Goal: Share content: Share content

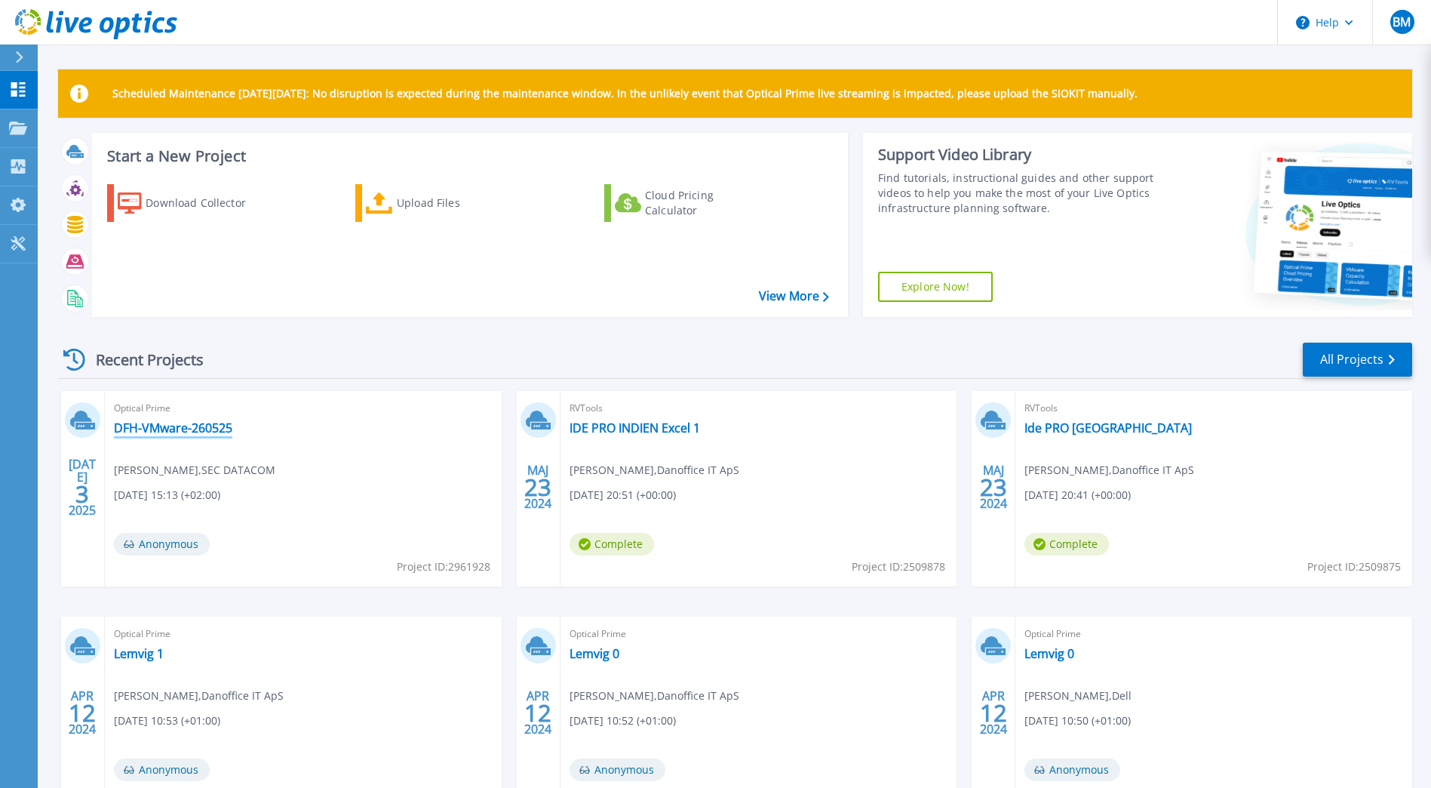
click at [167, 423] on link "DFH-VMware-260525" at bounding box center [173, 427] width 118 height 15
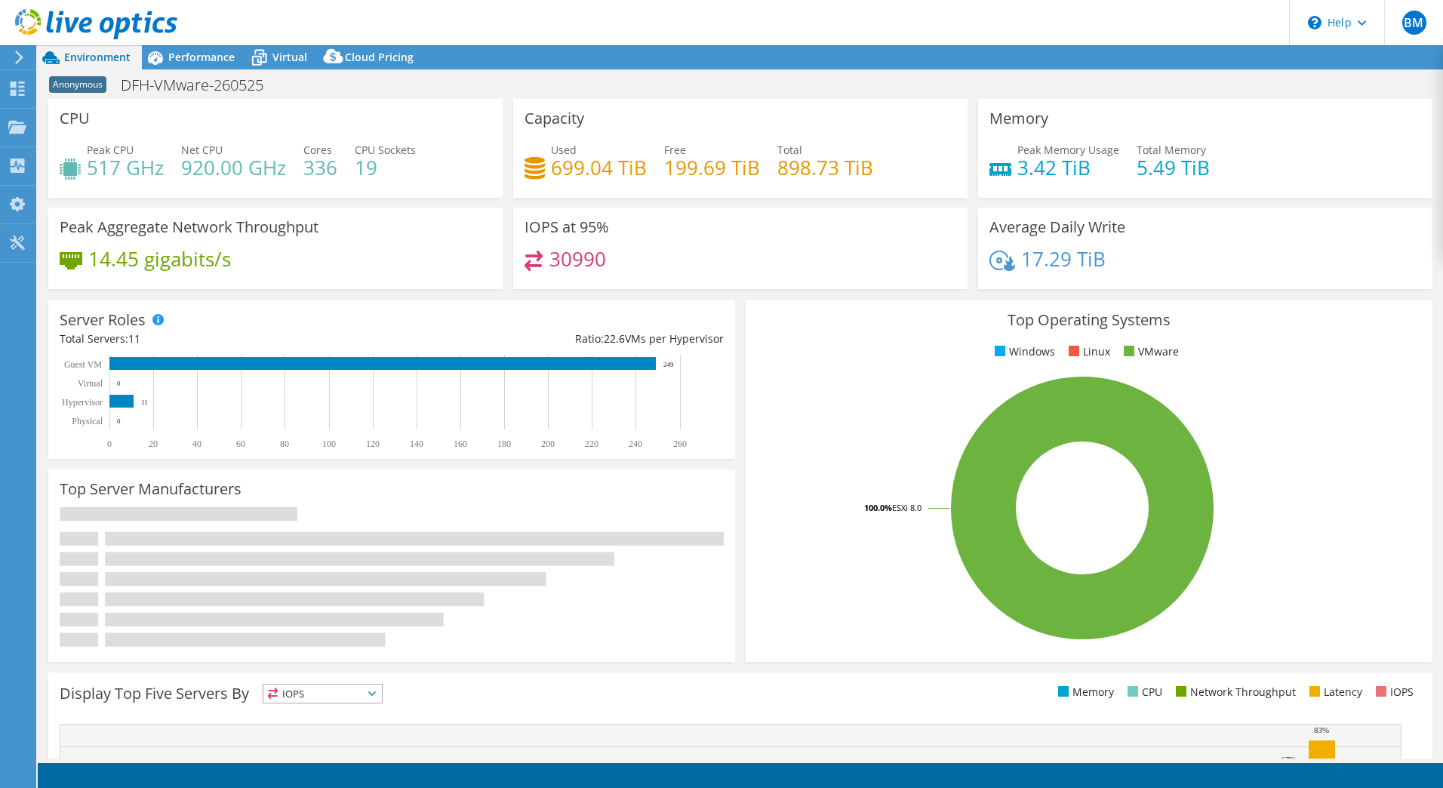
select select "USD"
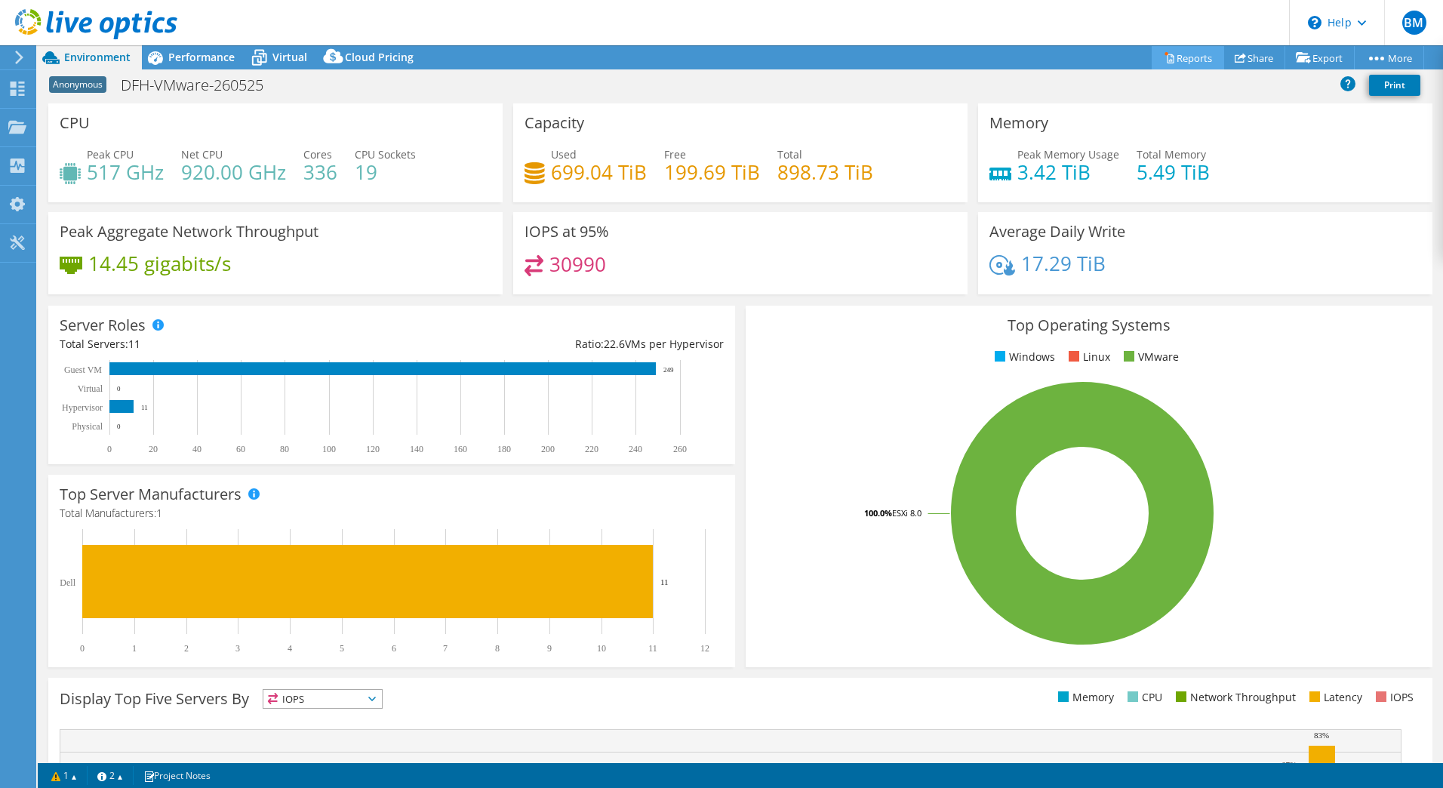
click at [1168, 60] on link "Reports" at bounding box center [1187, 57] width 72 height 23
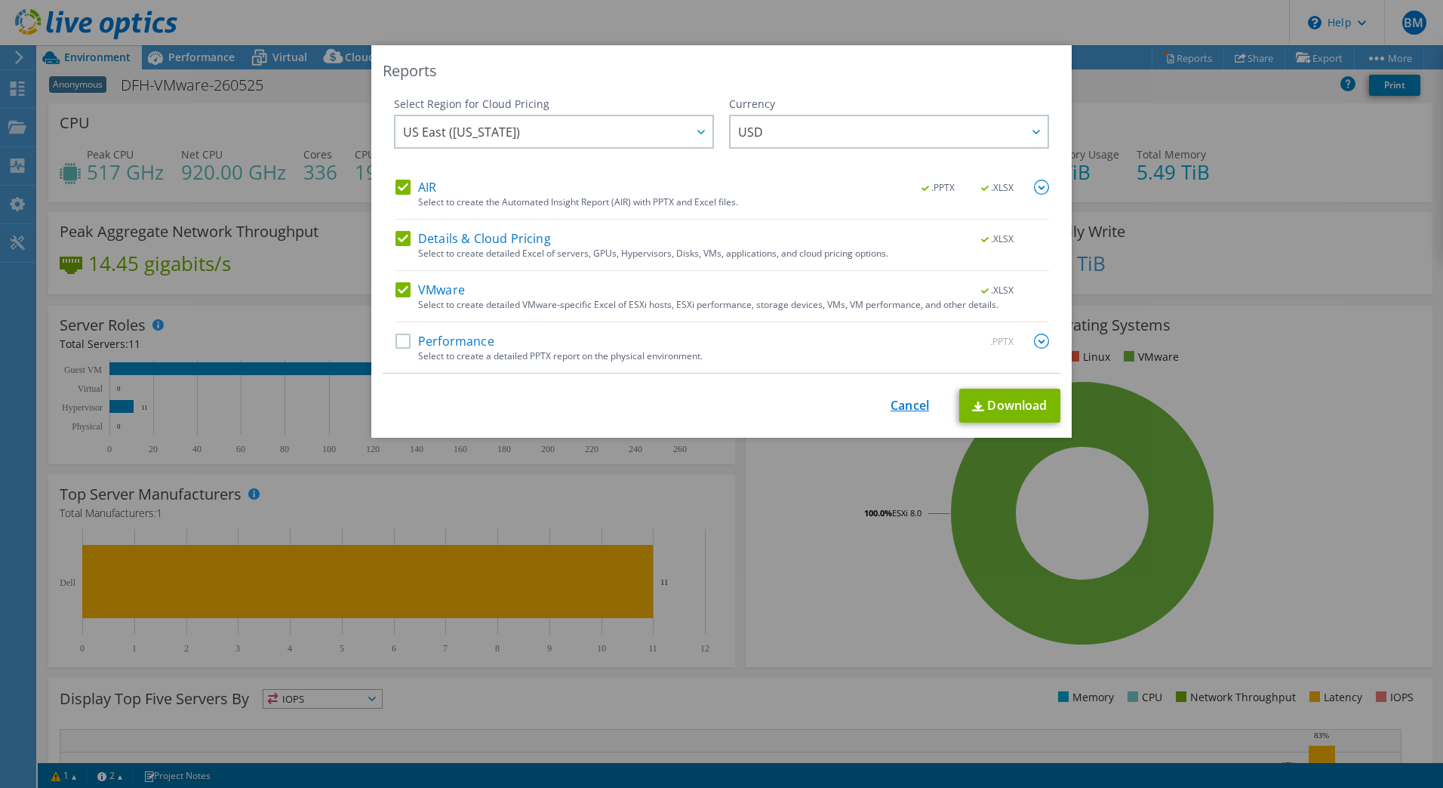
click at [912, 401] on link "Cancel" at bounding box center [909, 405] width 38 height 14
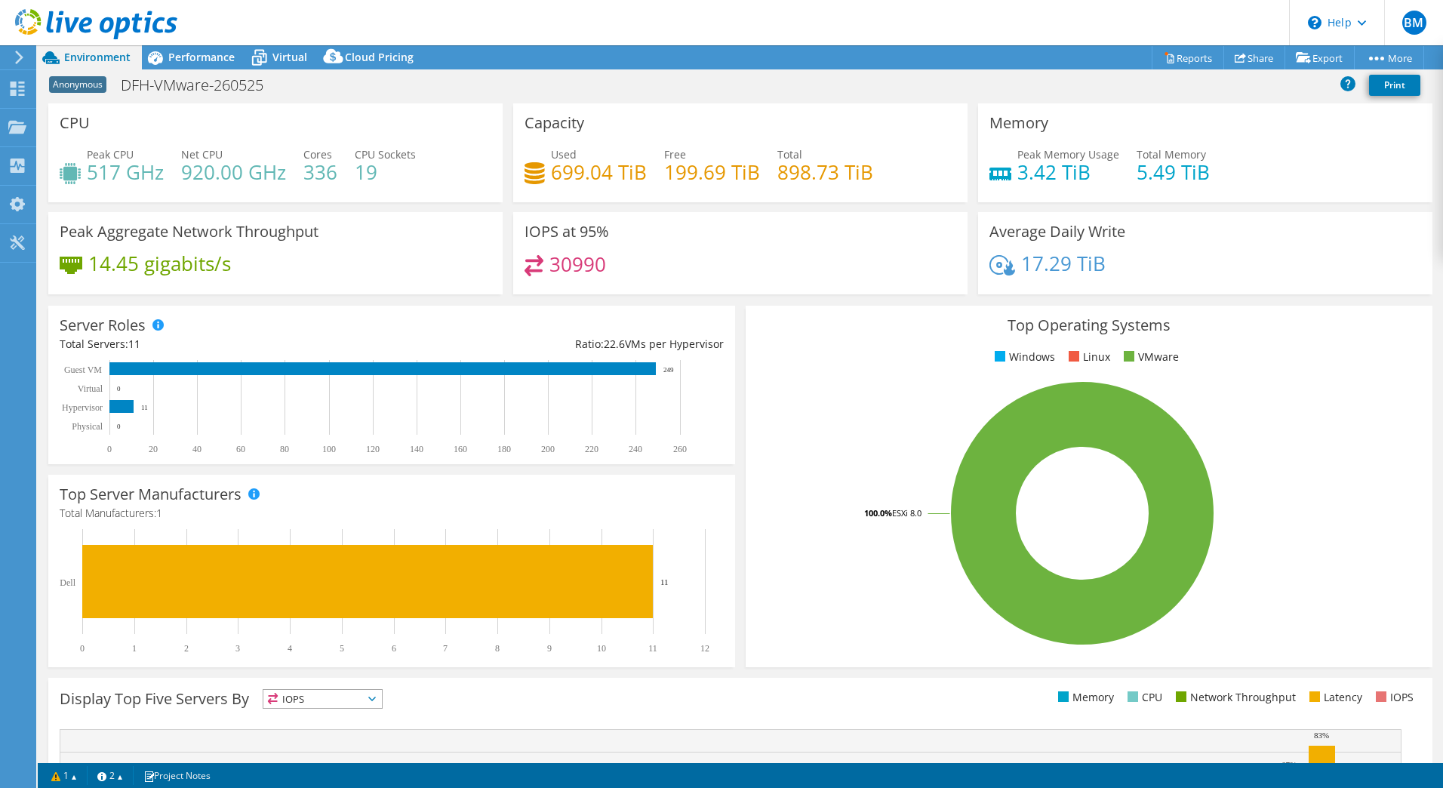
click at [96, 58] on span "Environment" at bounding box center [97, 57] width 66 height 14
click at [19, 60] on use at bounding box center [19, 58] width 8 height 14
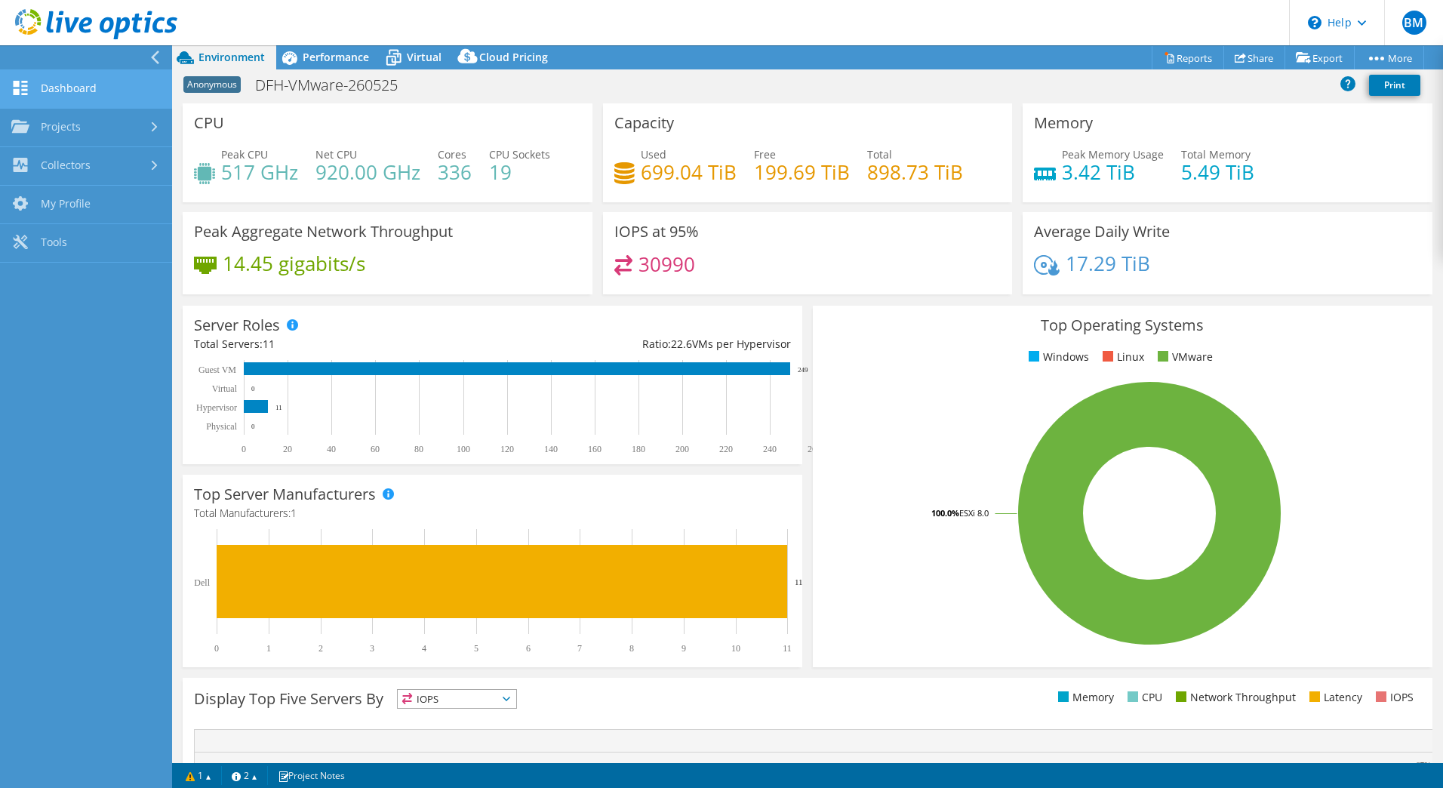
click at [44, 85] on link "Dashboard" at bounding box center [86, 89] width 172 height 38
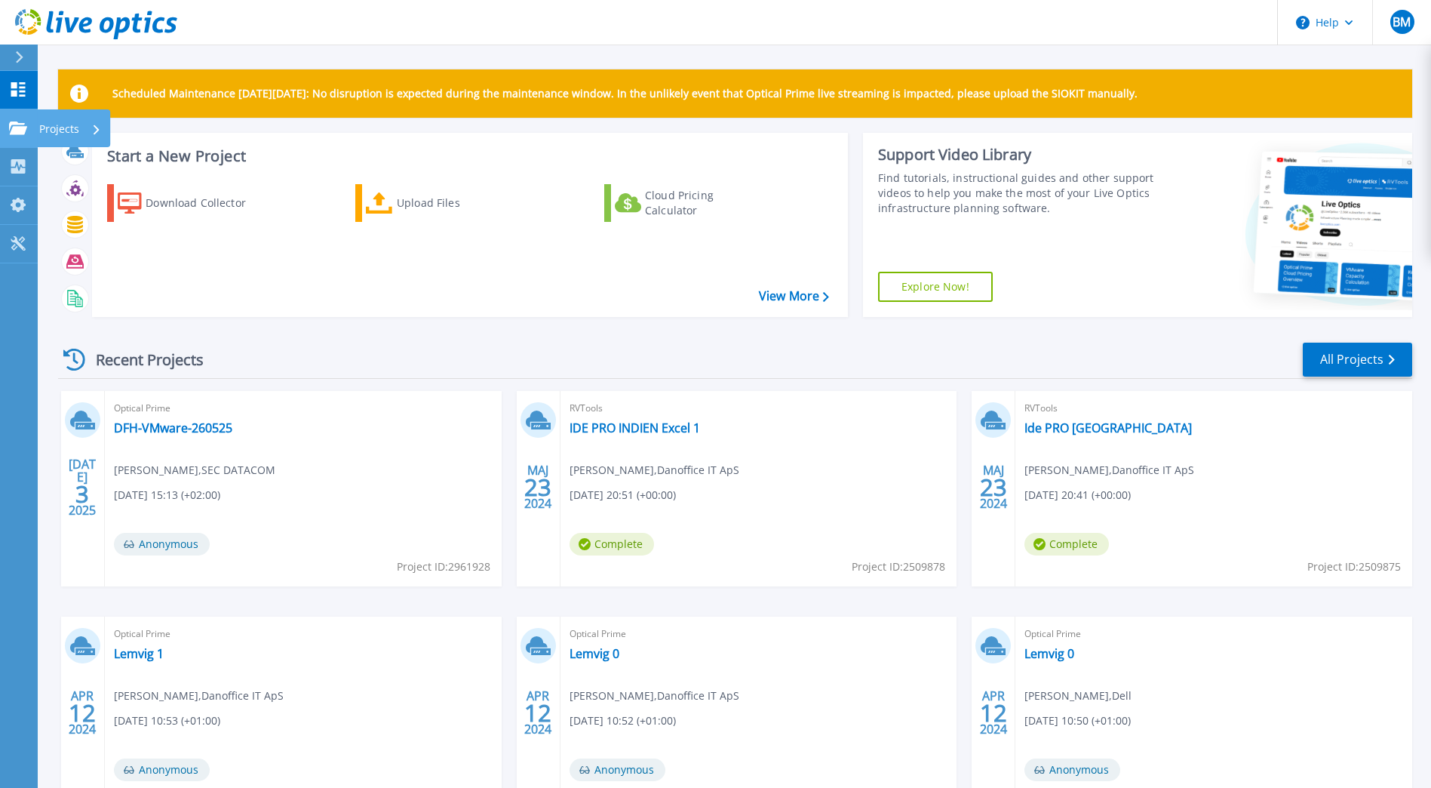
click at [8, 122] on link "Projects Projects" at bounding box center [19, 128] width 38 height 38
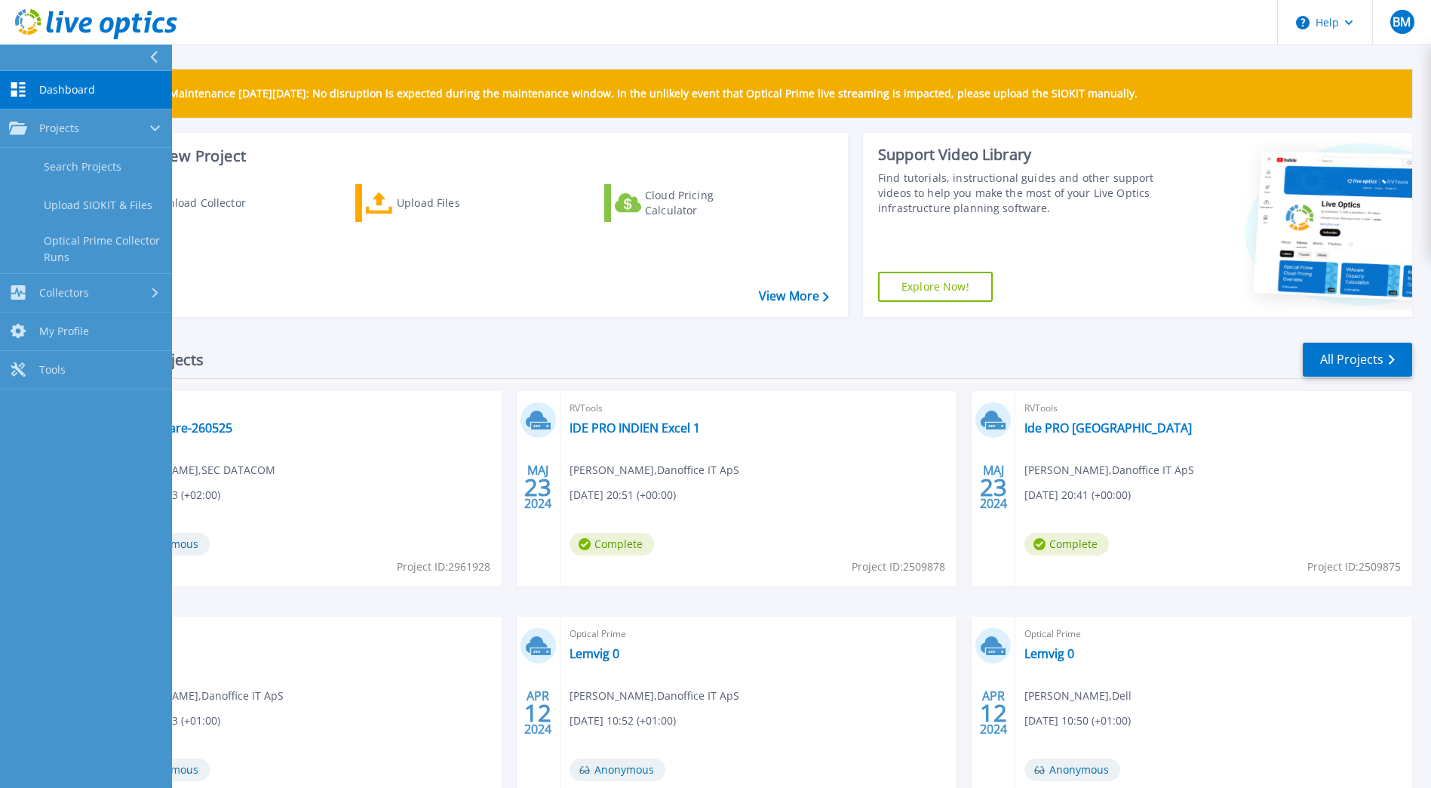
click at [17, 86] on icon at bounding box center [18, 89] width 18 height 14
click at [408, 340] on div "Recent Projects All Projects JUL 3 2025 Optical Prime DFH-VMware-260525 Kent Ha…" at bounding box center [735, 591] width 1354 height 525
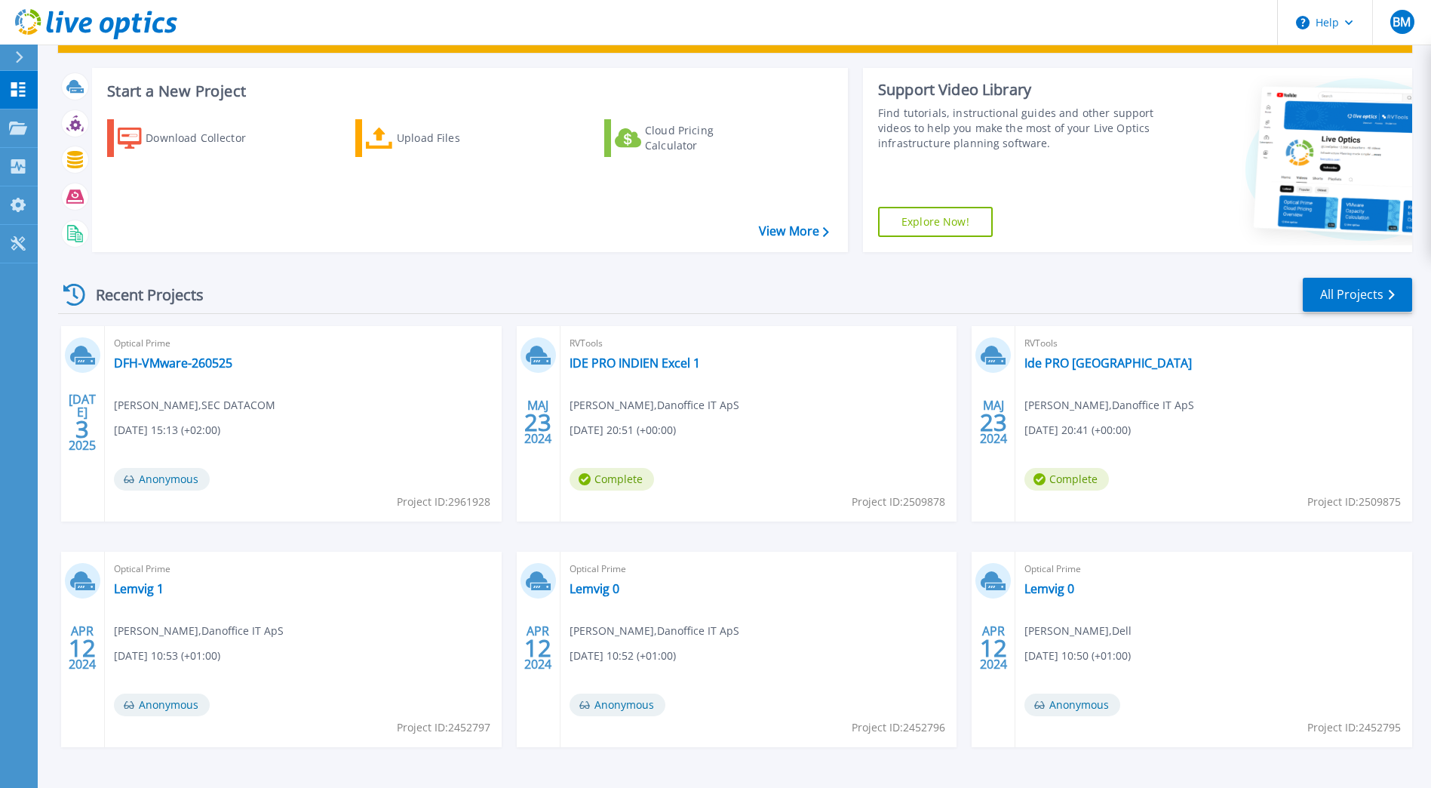
scroll to position [112, 0]
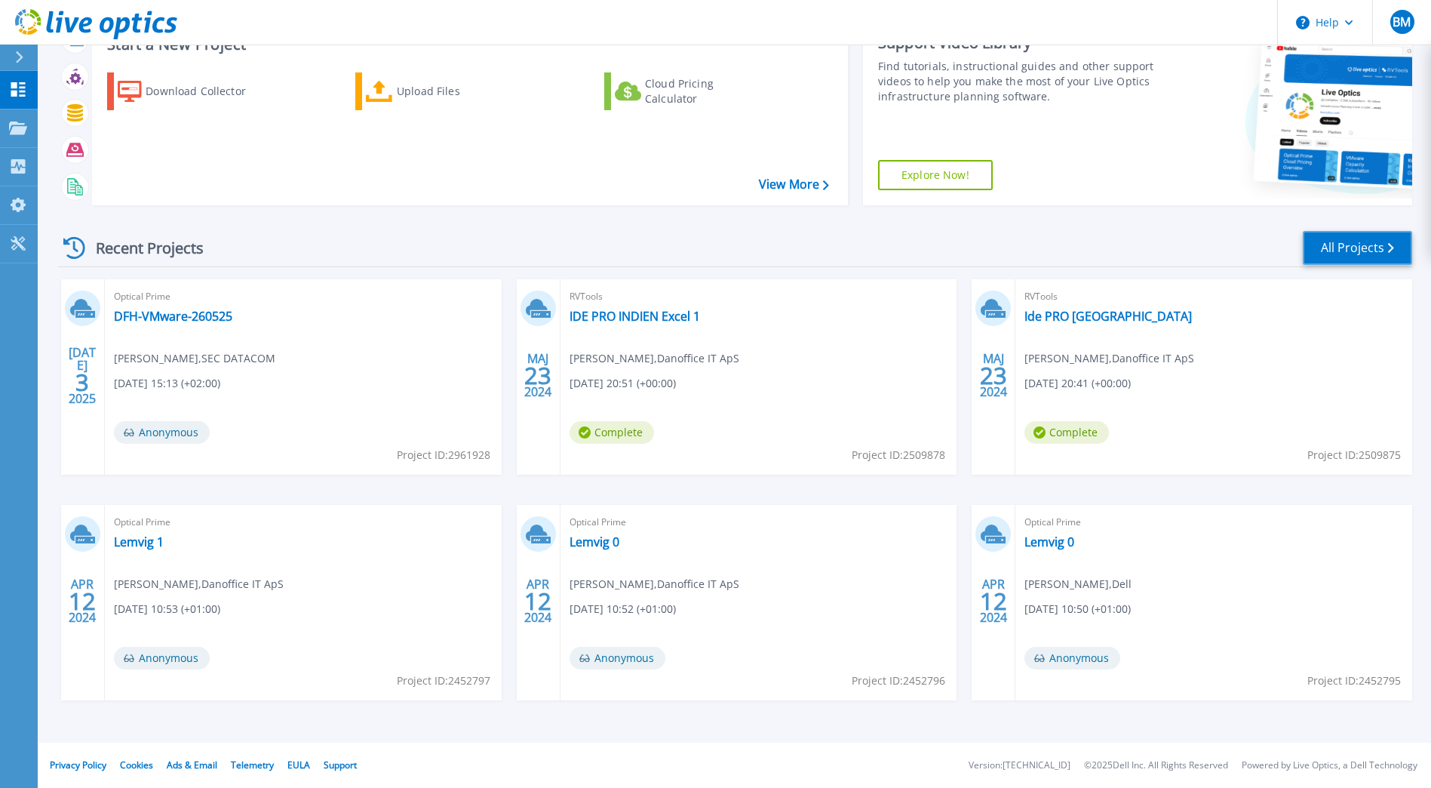
click at [1373, 244] on link "All Projects" at bounding box center [1357, 248] width 109 height 34
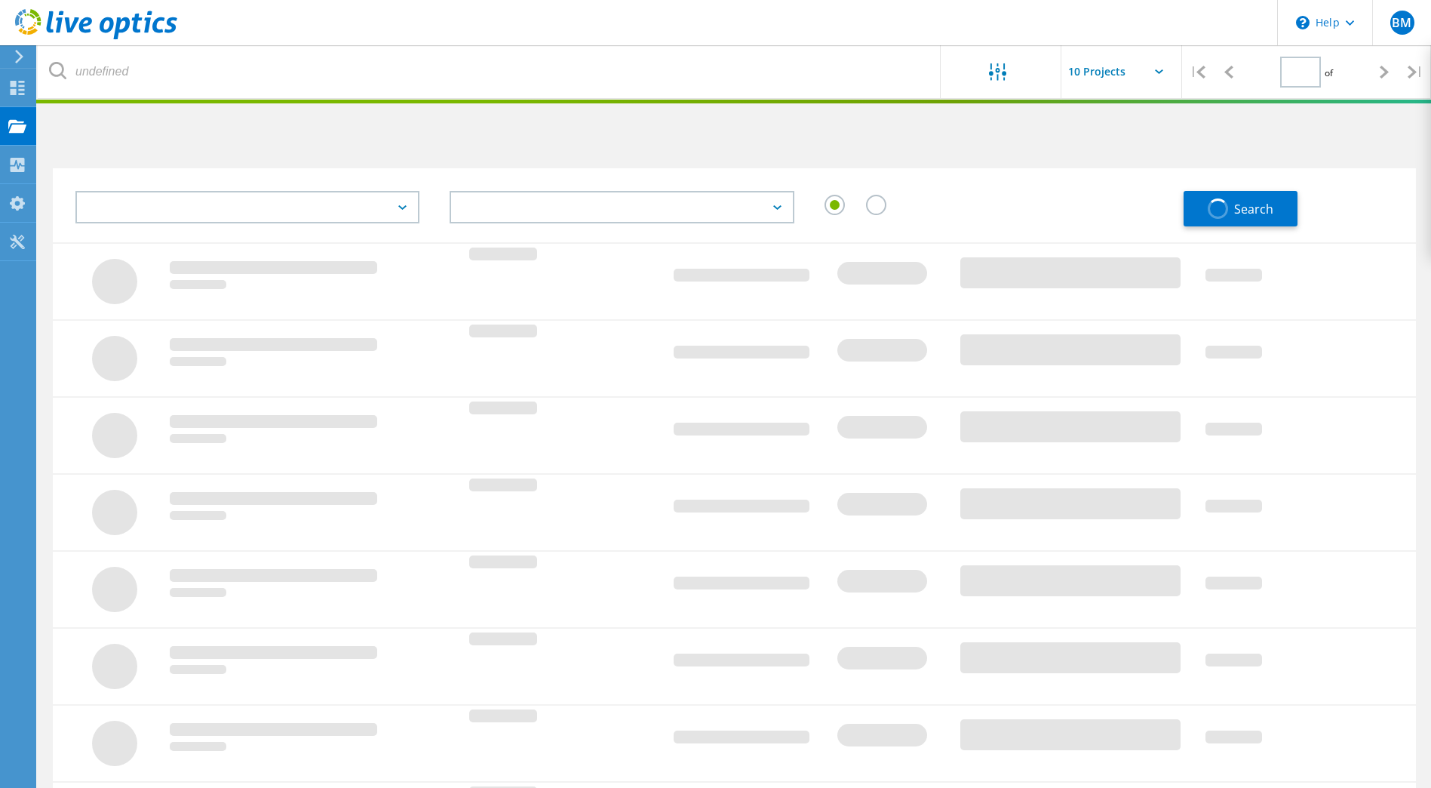
type input "1"
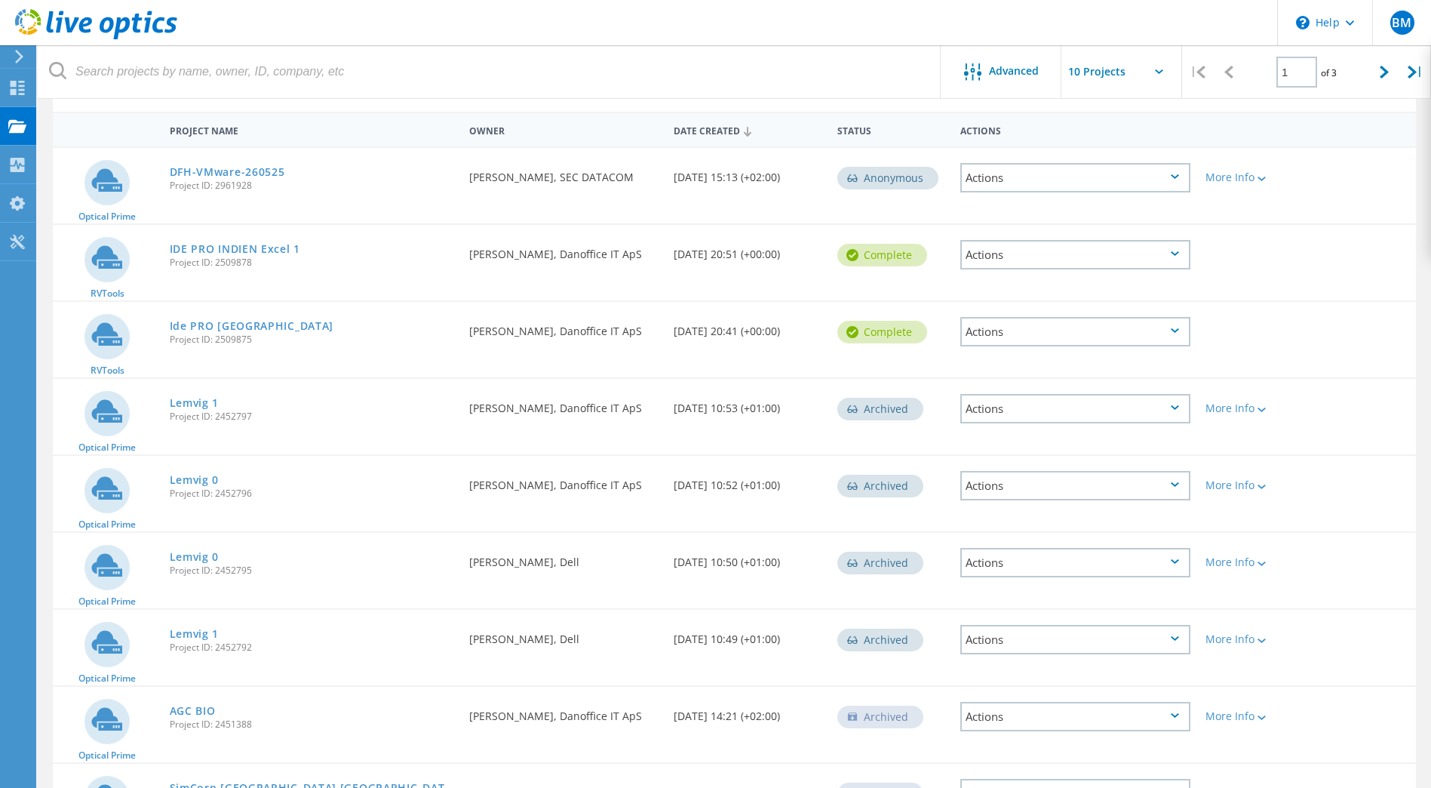
scroll to position [319, 0]
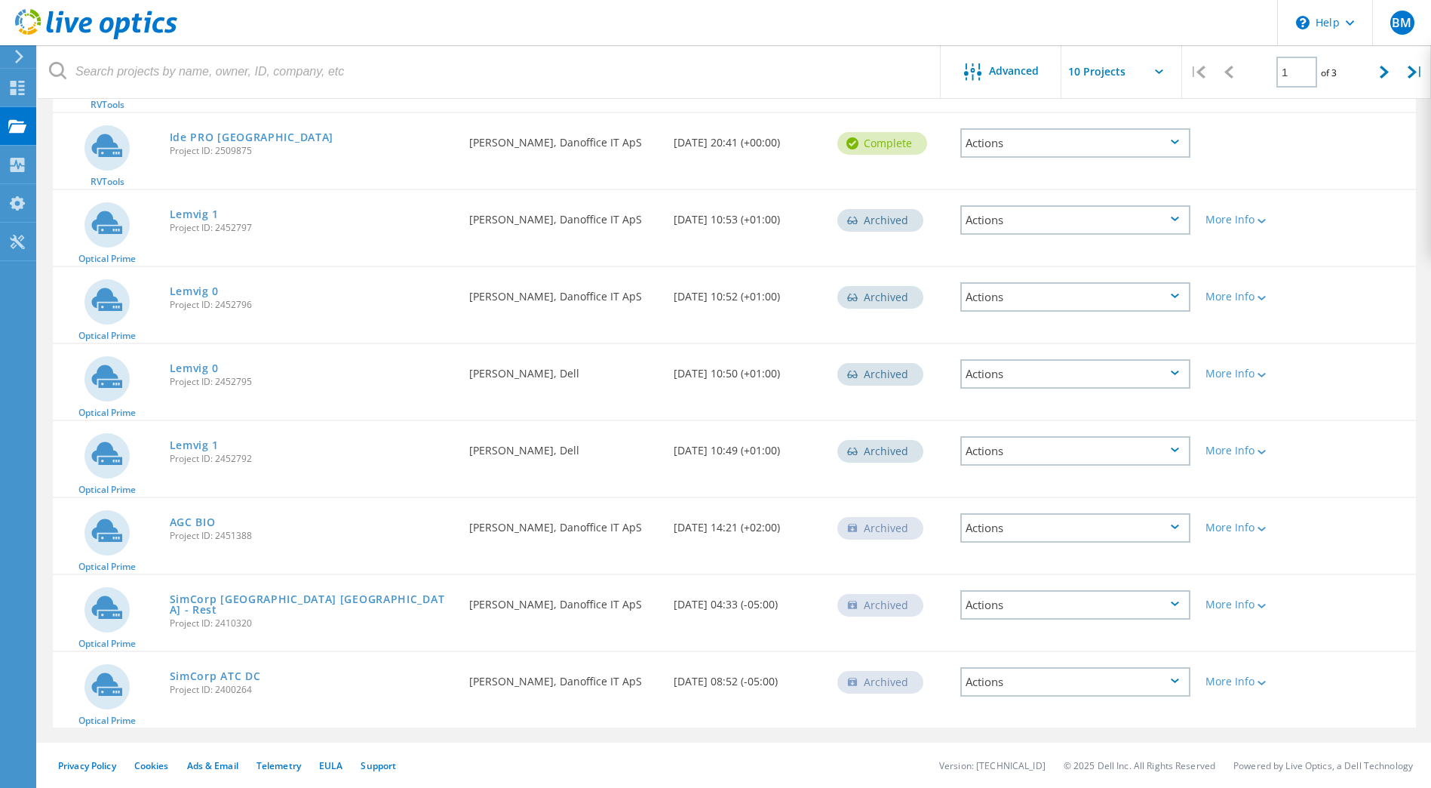
click at [1177, 529] on icon at bounding box center [1175, 526] width 8 height 5
click at [301, 528] on div "AGC BIO Project ID: 2451388" at bounding box center [312, 526] width 300 height 57
click at [1133, 530] on div "Actions" at bounding box center [1076, 527] width 230 height 29
click at [1016, 529] on div "Share" at bounding box center [1075, 527] width 227 height 23
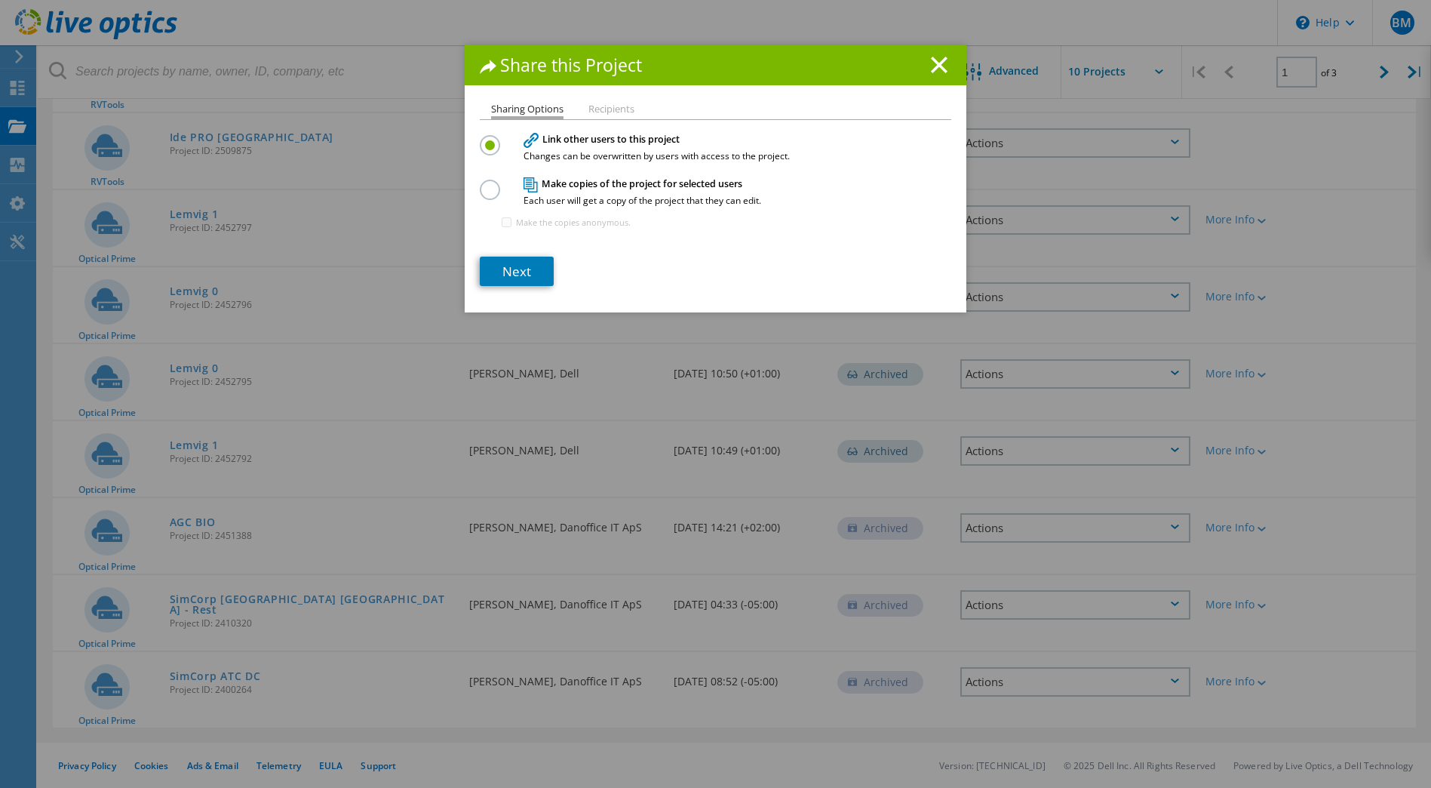
drag, startPoint x: 931, startPoint y: 66, endPoint x: 925, endPoint y: 60, distance: 8.5
click at [932, 66] on line at bounding box center [939, 64] width 15 height 15
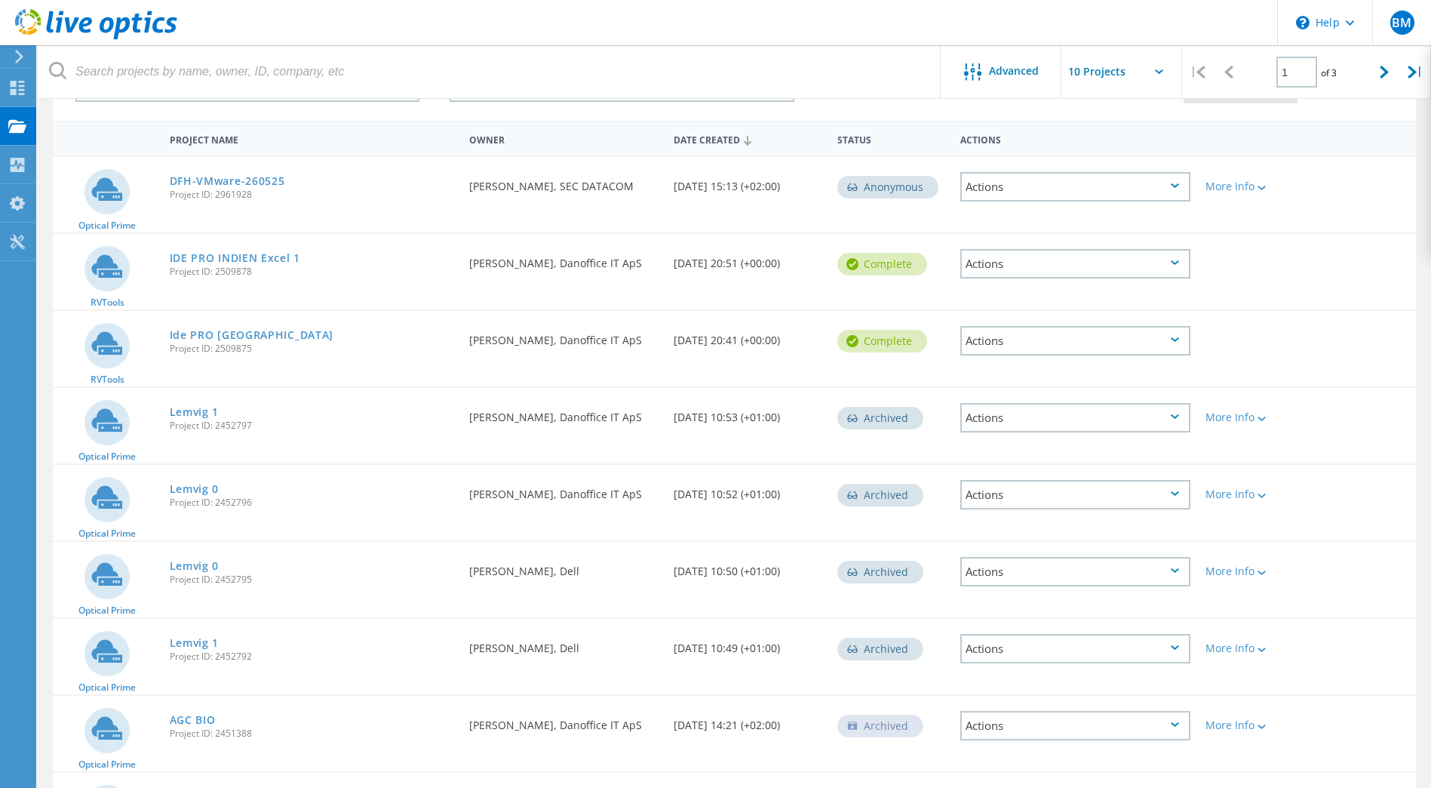
scroll to position [0, 0]
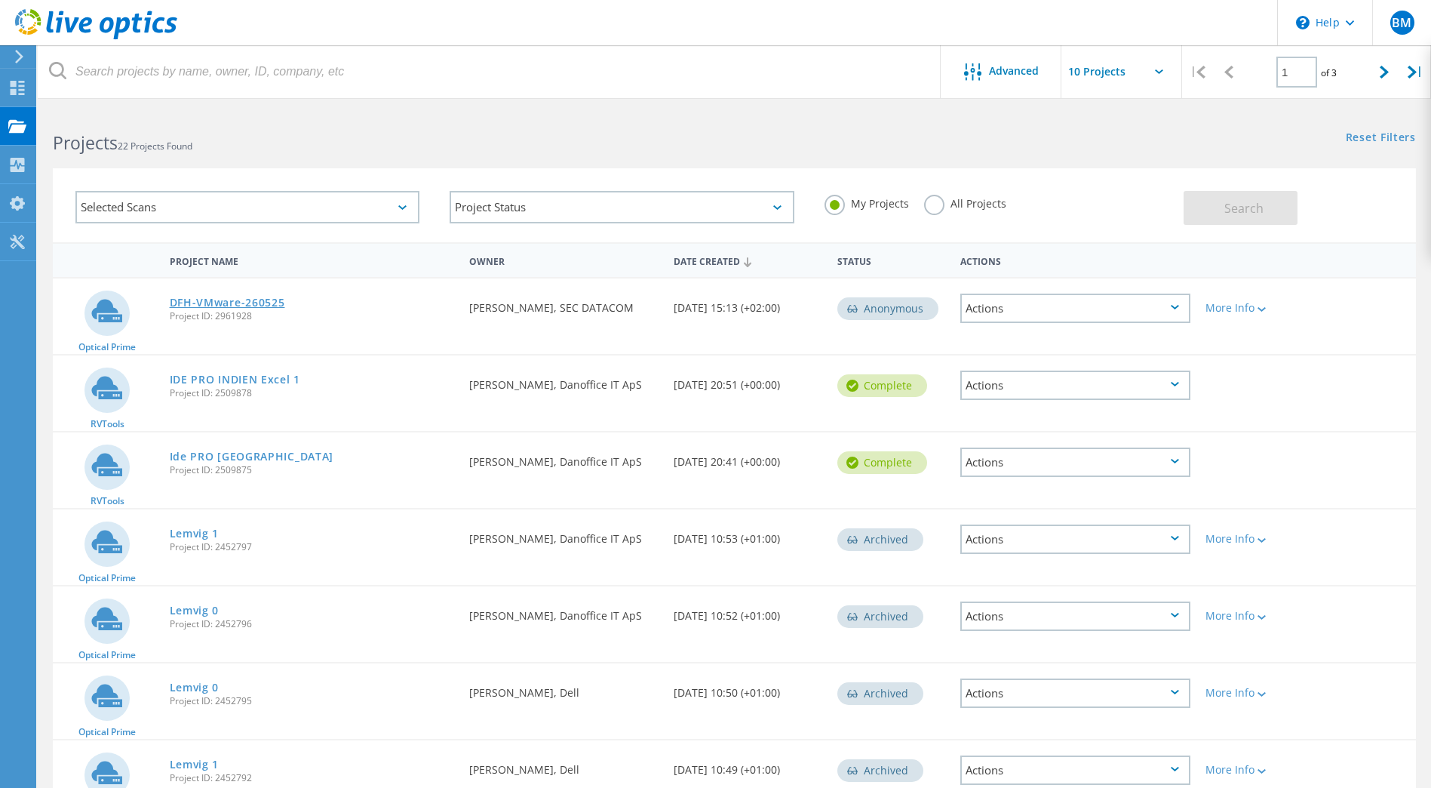
click at [263, 307] on link "DFH-VMware-260525" at bounding box center [227, 302] width 115 height 11
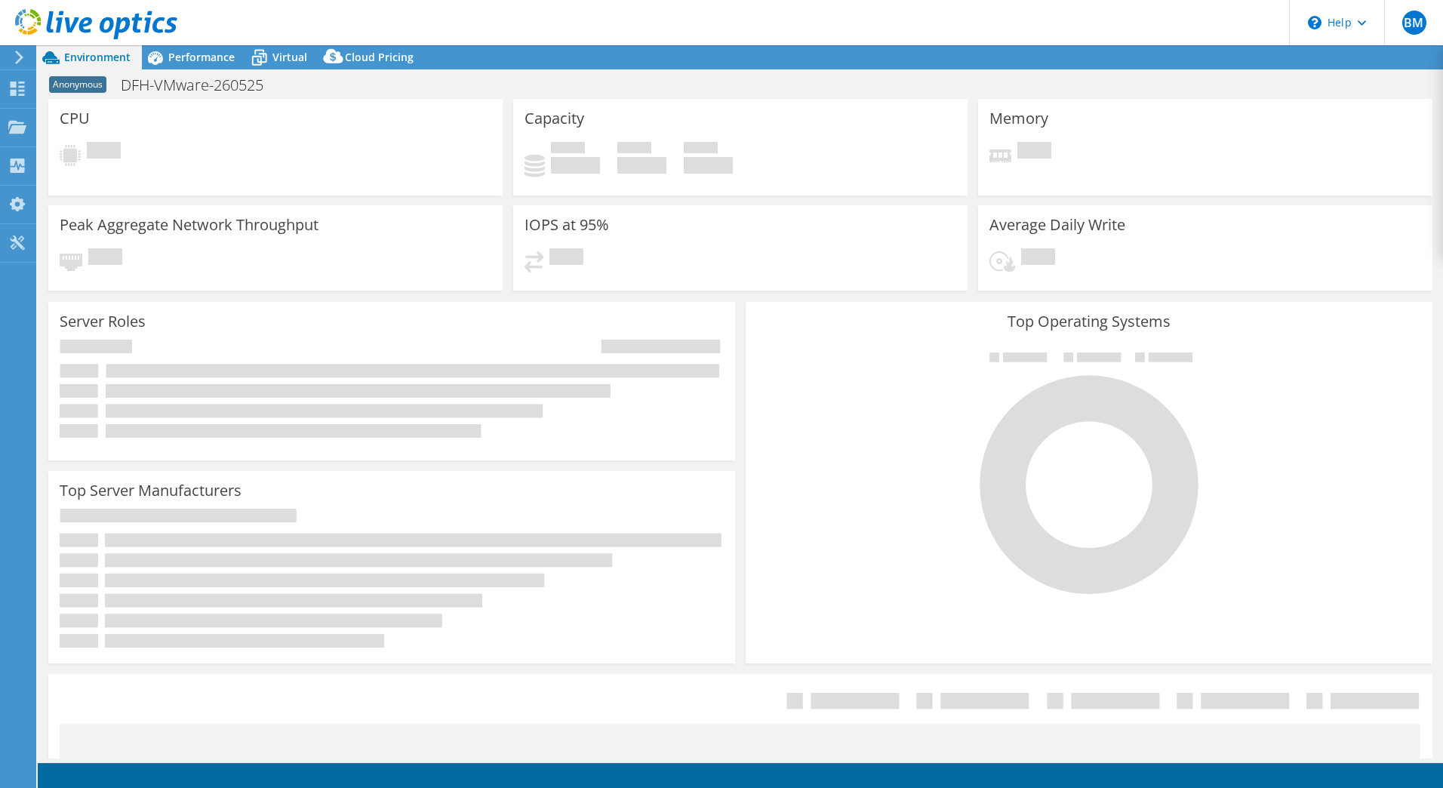
select select "USD"
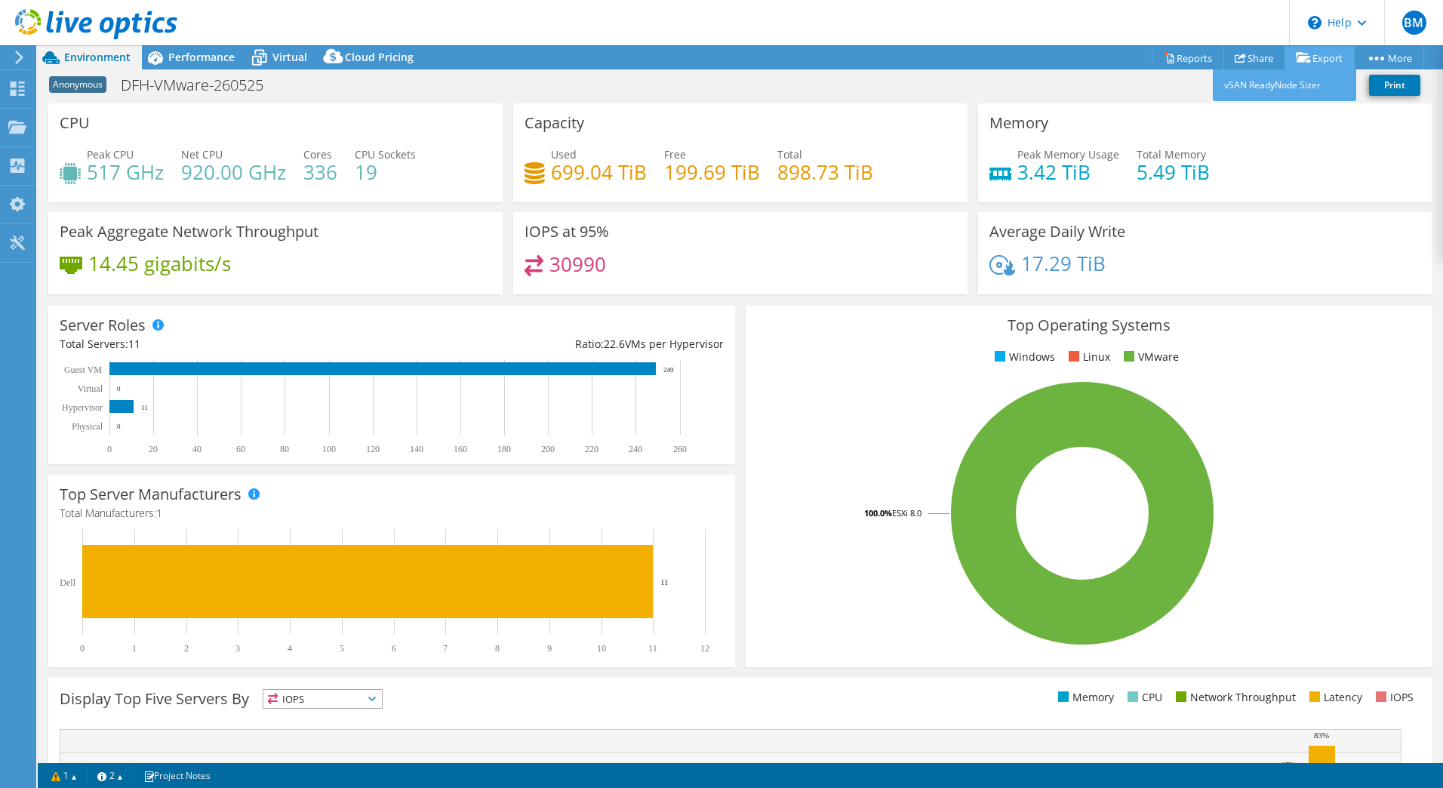
click at [1313, 53] on link "Export" at bounding box center [1319, 57] width 70 height 23
click at [1248, 57] on link "Share" at bounding box center [1254, 57] width 62 height 23
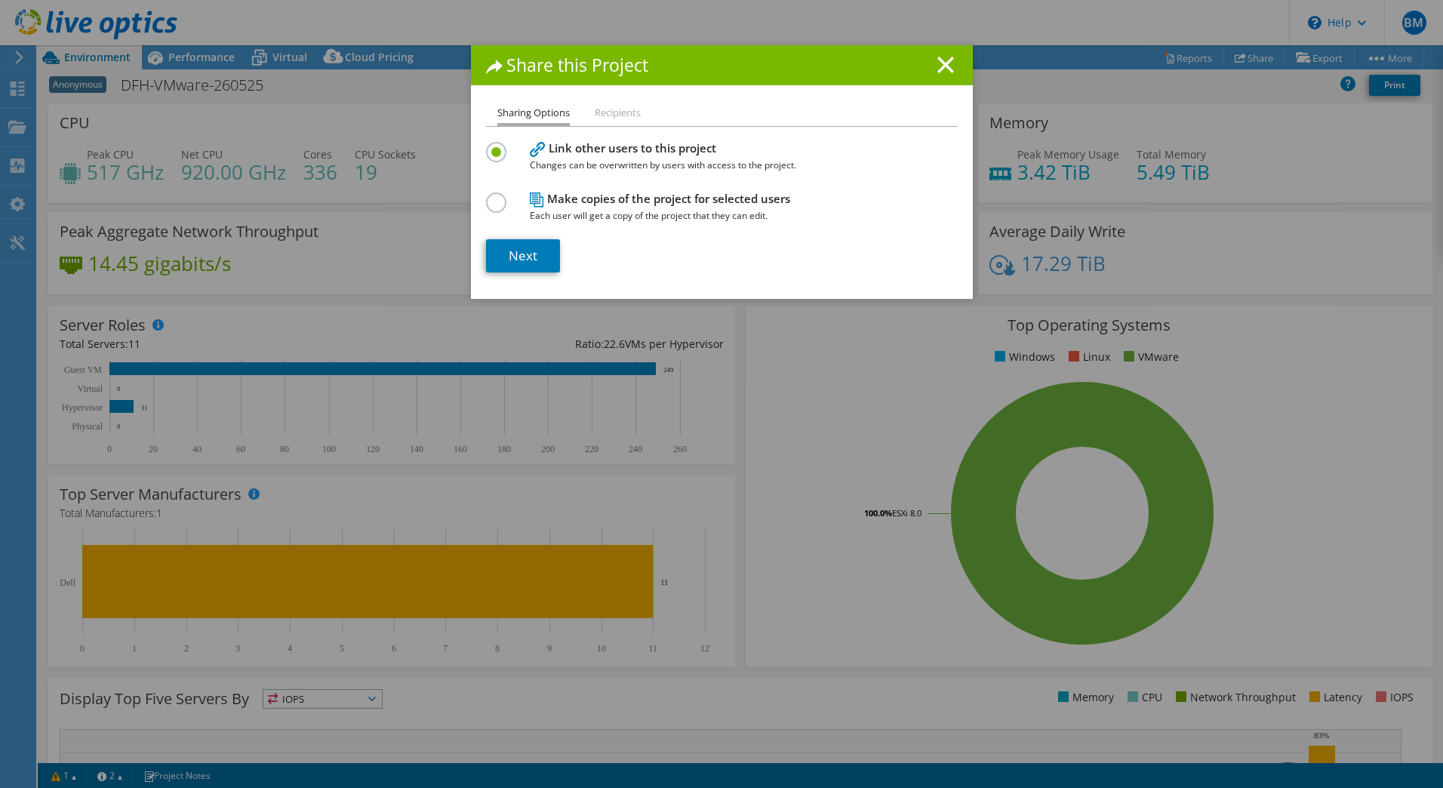
click at [928, 58] on h1 "Share this Project" at bounding box center [722, 65] width 472 height 17
click at [950, 62] on h1 "Share this Project" at bounding box center [722, 65] width 472 height 17
click at [939, 70] on icon at bounding box center [945, 65] width 17 height 17
